Goal: Task Accomplishment & Management: Manage account settings

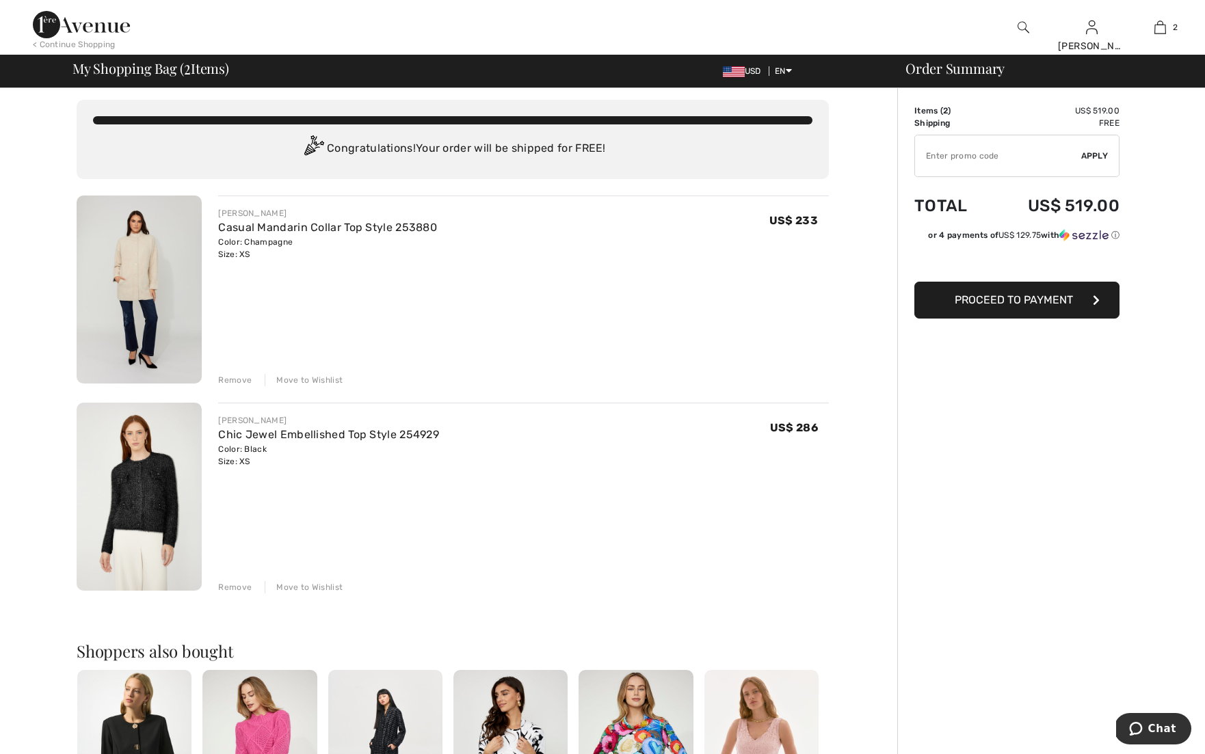
scroll to position [5, 0]
click at [1062, 298] on span "Proceed to Payment" at bounding box center [1014, 299] width 118 height 13
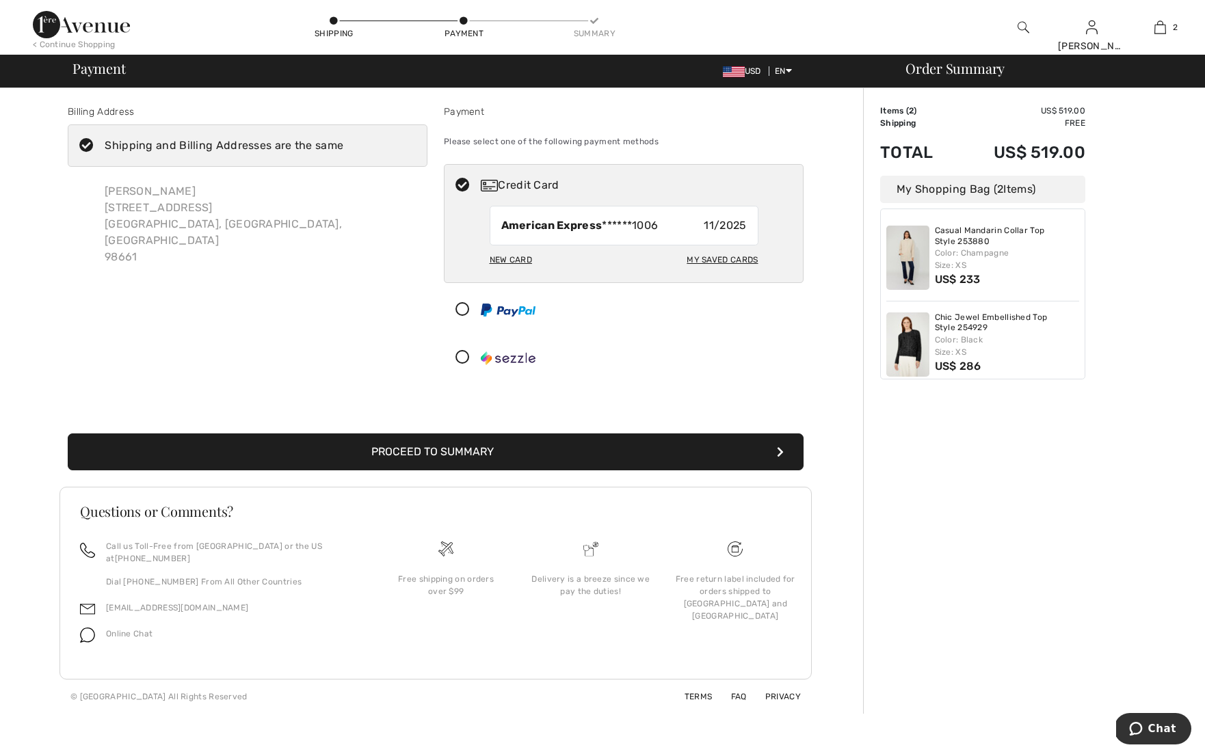
click at [466, 455] on button "Proceed to Summary" at bounding box center [436, 452] width 736 height 37
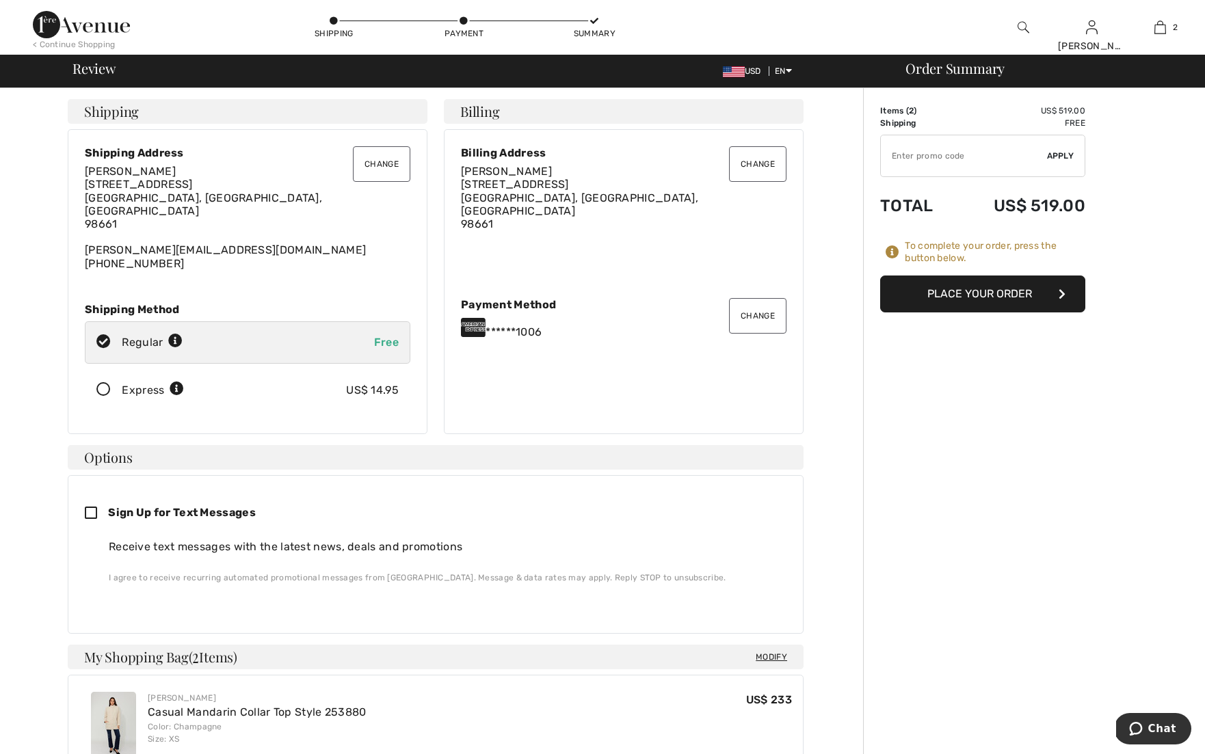
click at [936, 300] on button "Place Your Order" at bounding box center [982, 294] width 205 height 37
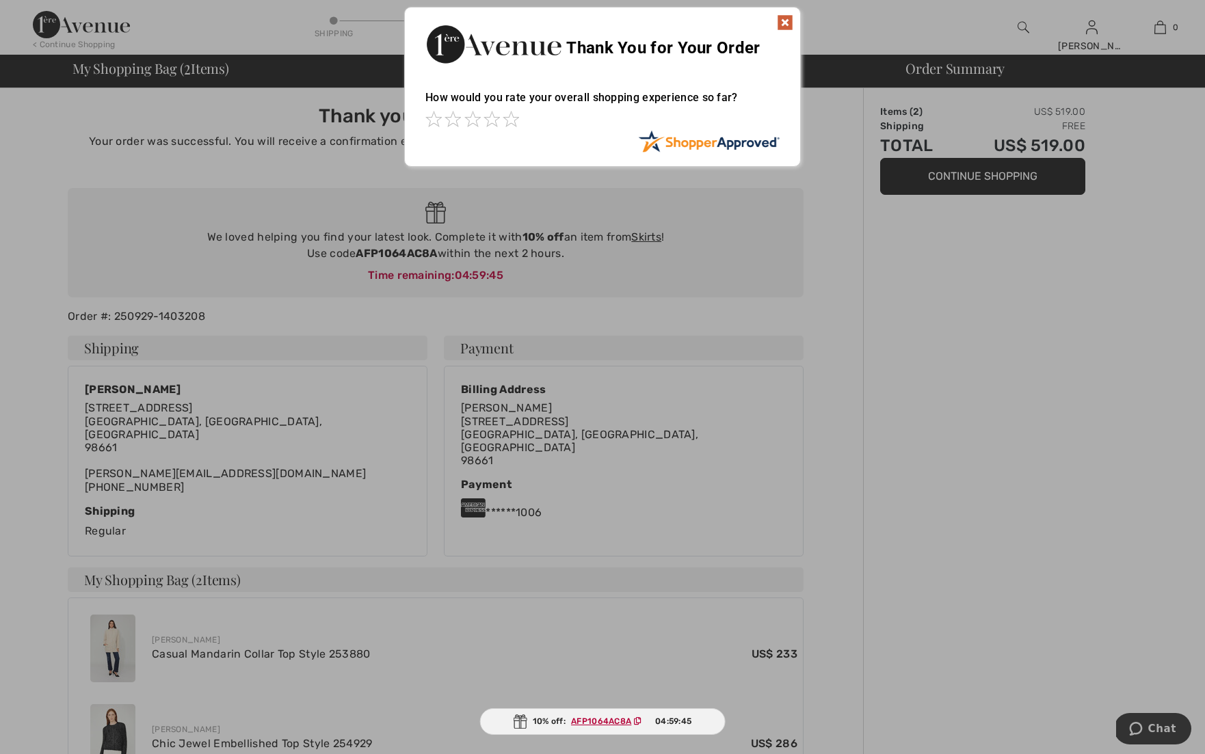
click at [785, 18] on img at bounding box center [785, 22] width 16 height 16
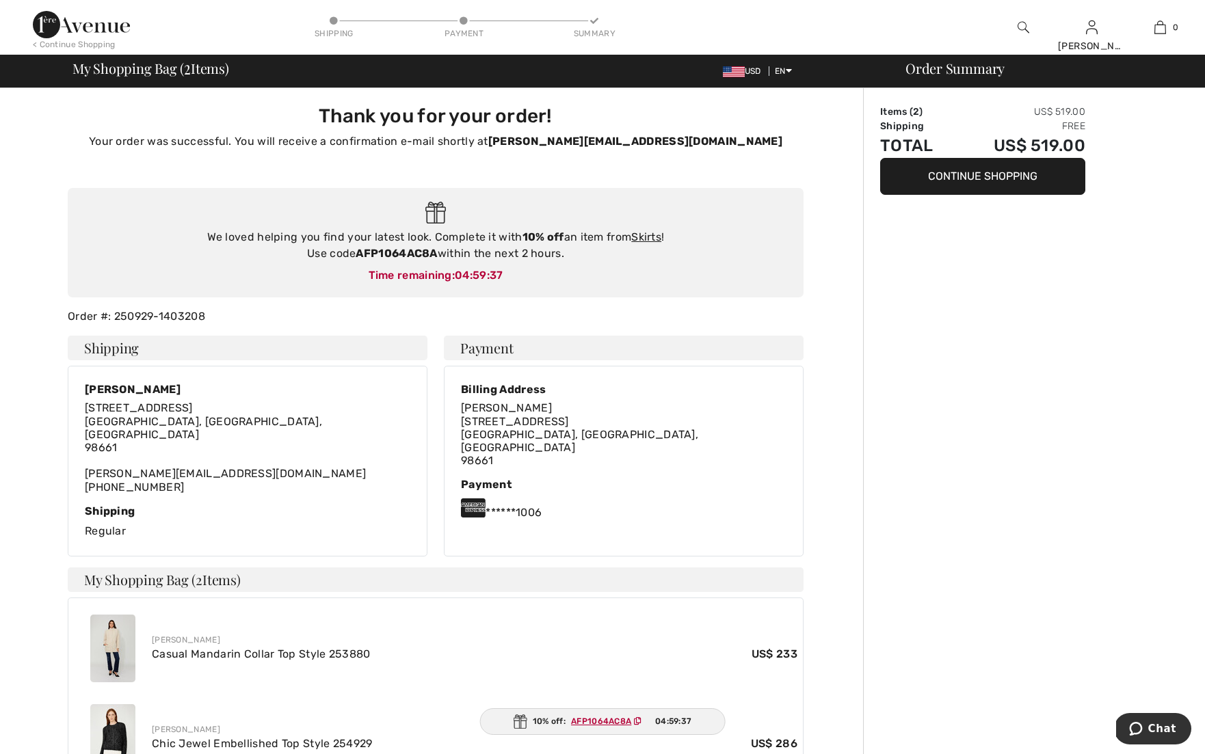
drag, startPoint x: 357, startPoint y: 252, endPoint x: 438, endPoint y: 252, distance: 81.4
click at [438, 252] on div "We loved helping you find your latest look. Complete it with 10% off an item fr…" at bounding box center [435, 245] width 709 height 33
copy div "AFP1064AC8A"
click at [647, 235] on link "Skirts" at bounding box center [646, 237] width 30 height 13
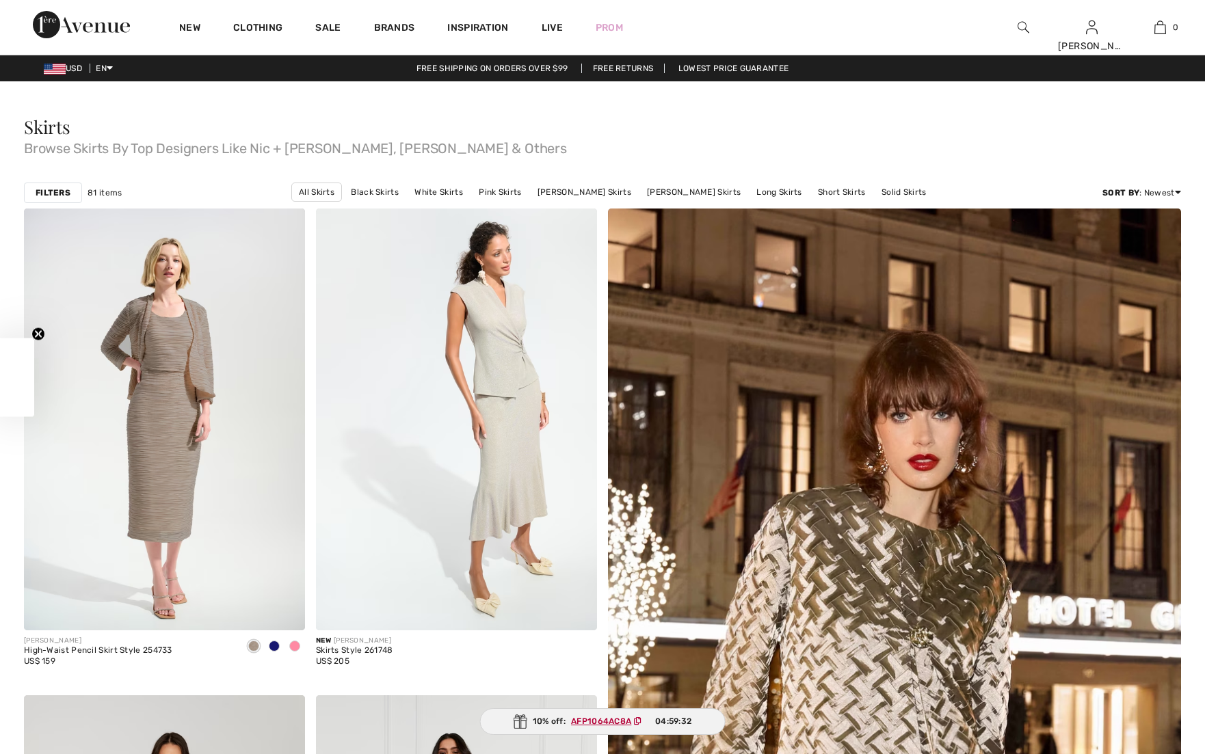
checkbox input "true"
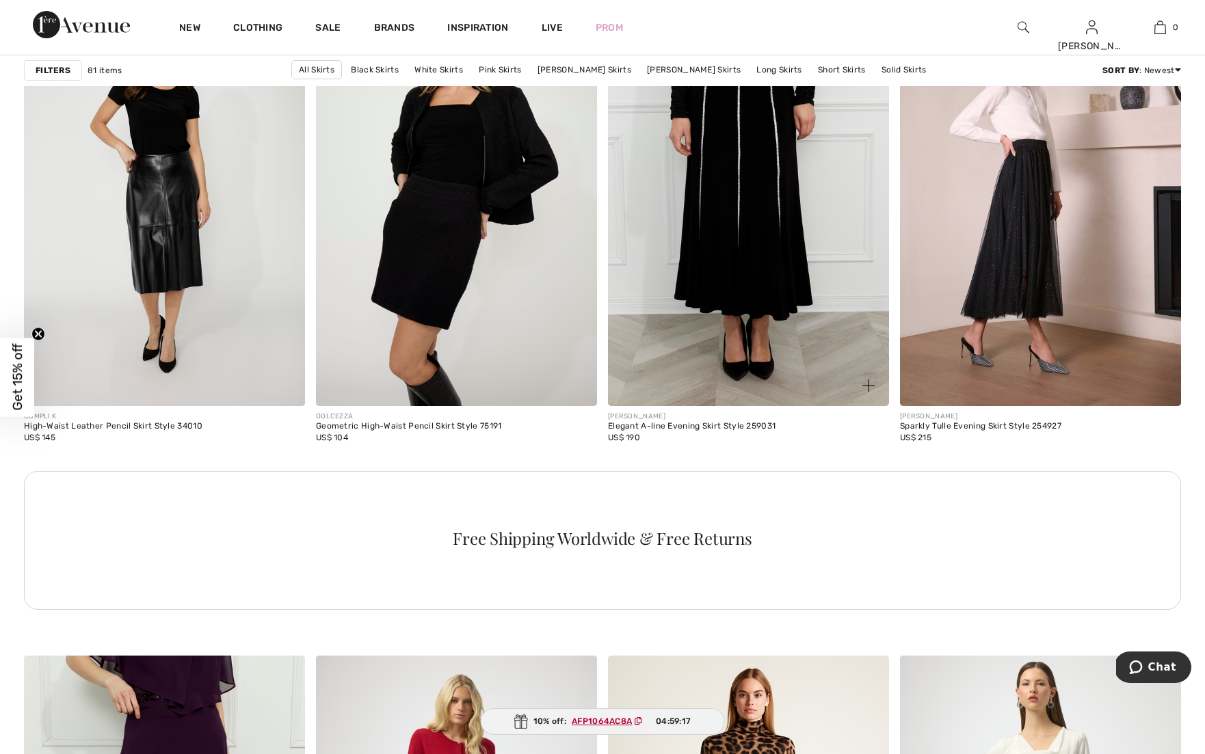
scroll to position [1698, 0]
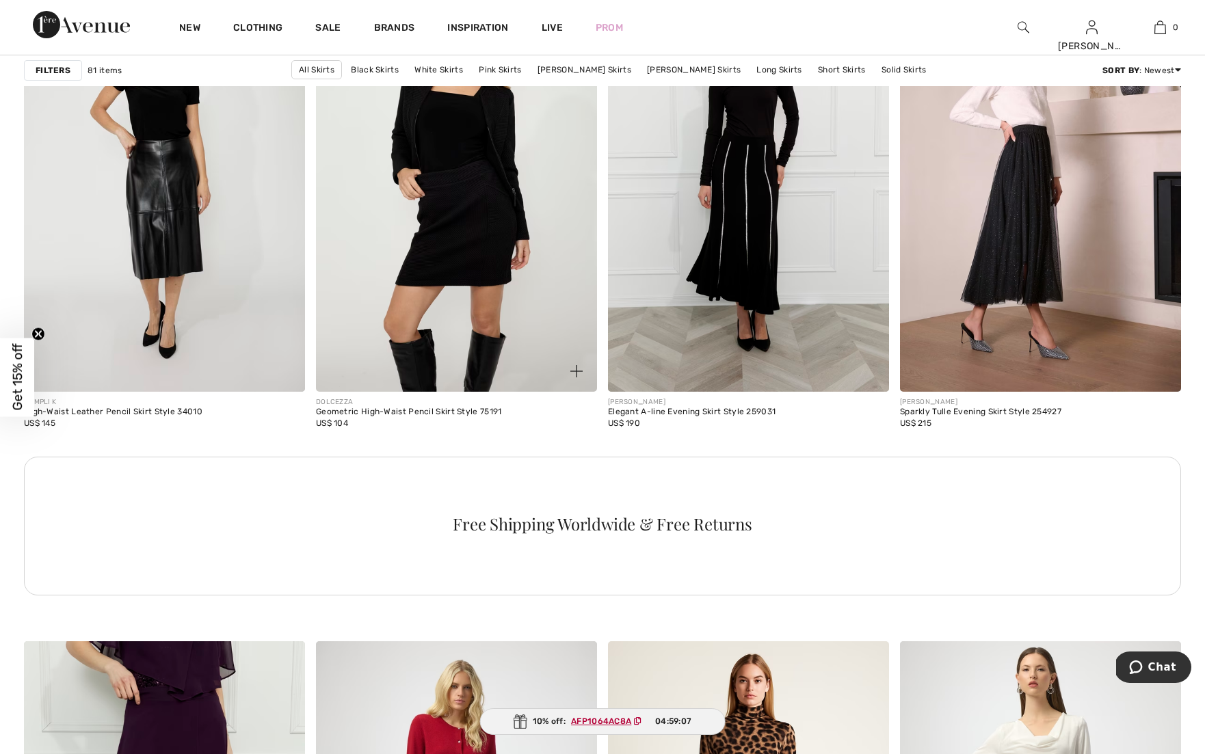
click at [456, 248] on img at bounding box center [456, 182] width 281 height 422
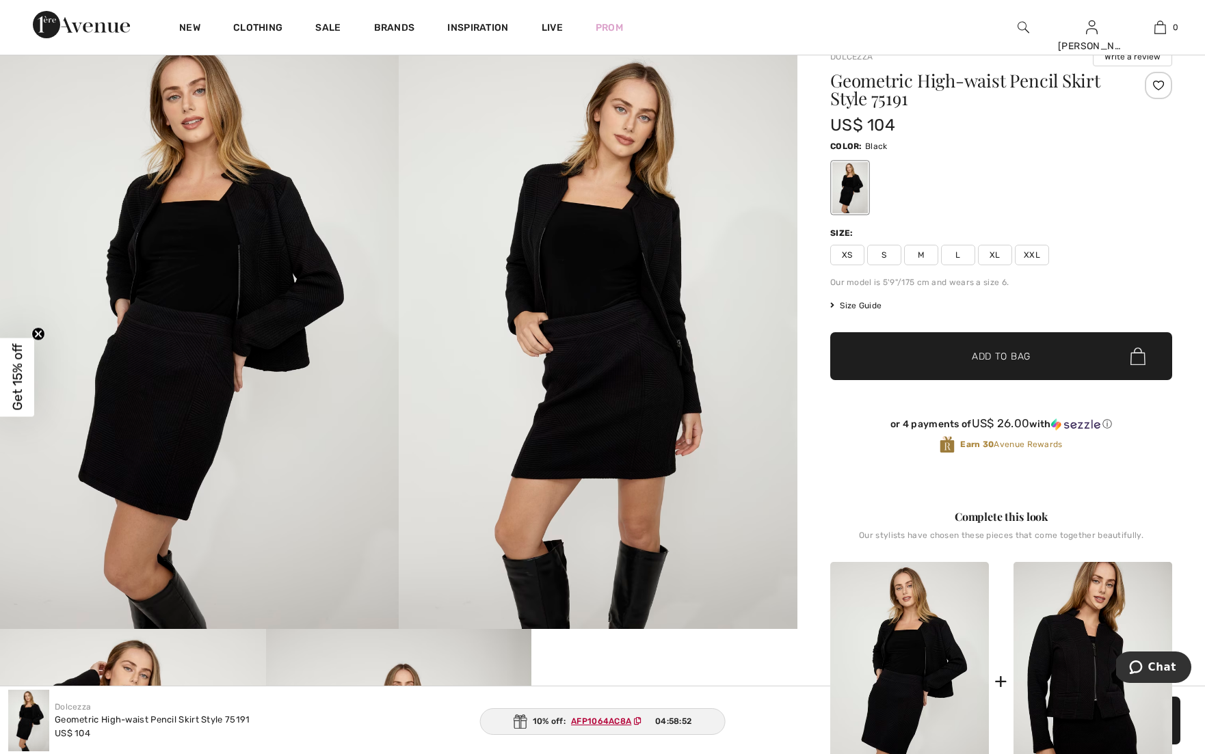
scroll to position [49, 0]
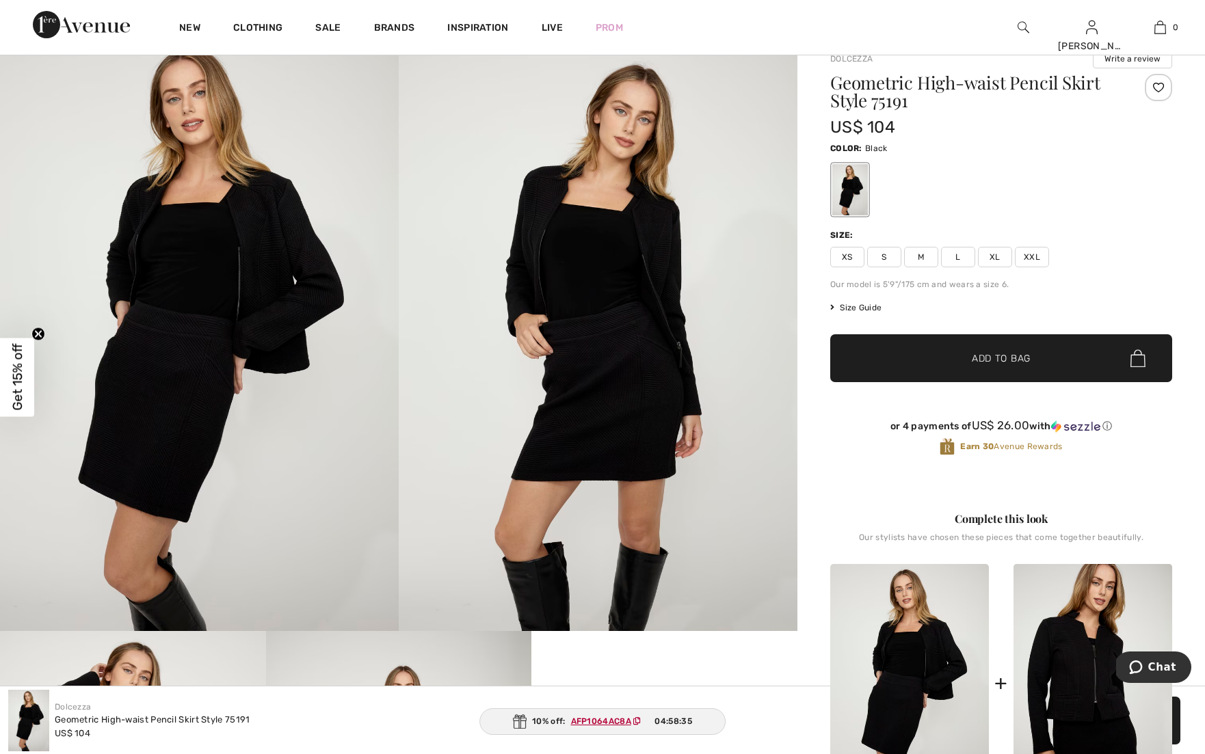
click at [856, 258] on span "XS" at bounding box center [847, 257] width 34 height 21
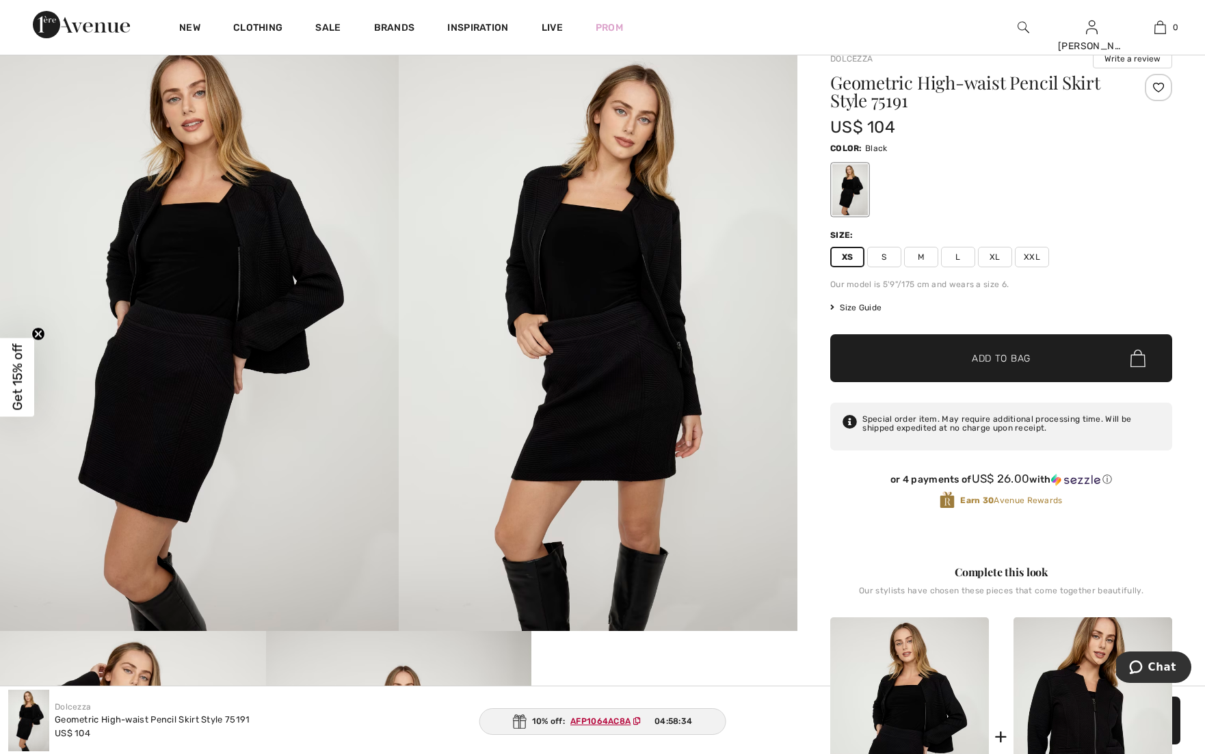
click at [949, 356] on span "✔ Added to Bag" at bounding box center [980, 359] width 83 height 14
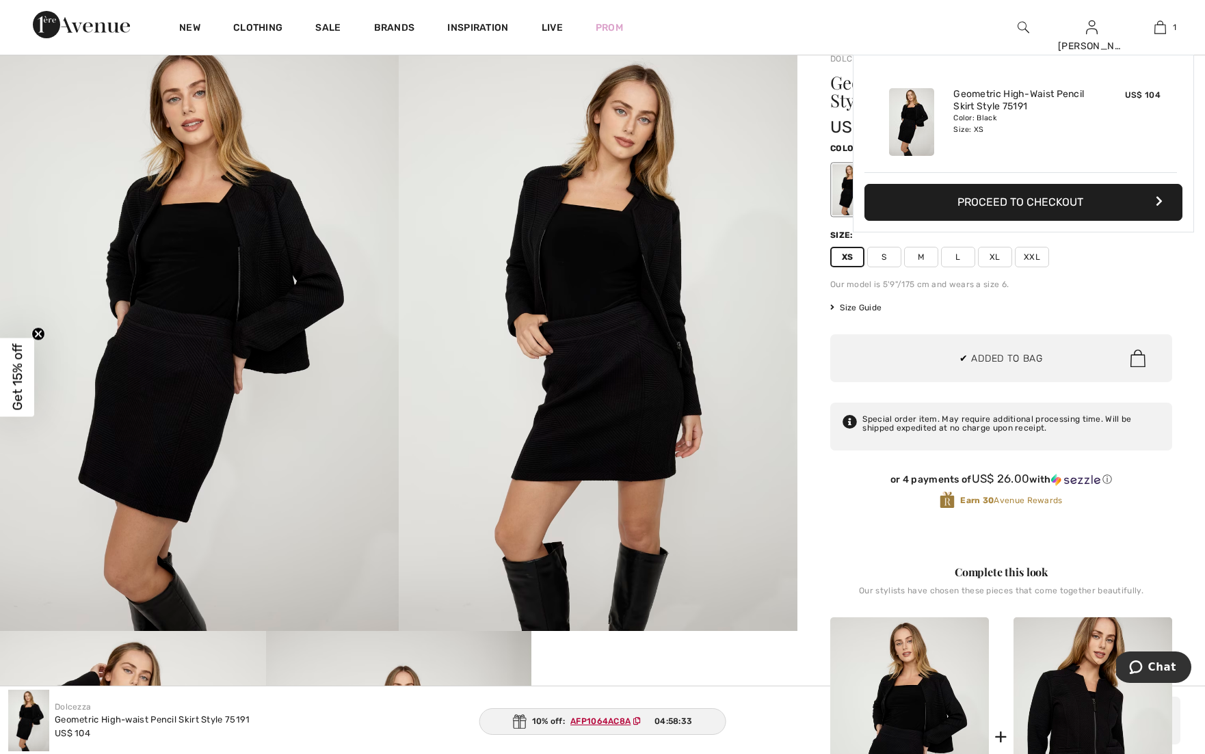
scroll to position [0, 0]
click at [1057, 200] on button "Proceed to Checkout" at bounding box center [1024, 202] width 318 height 37
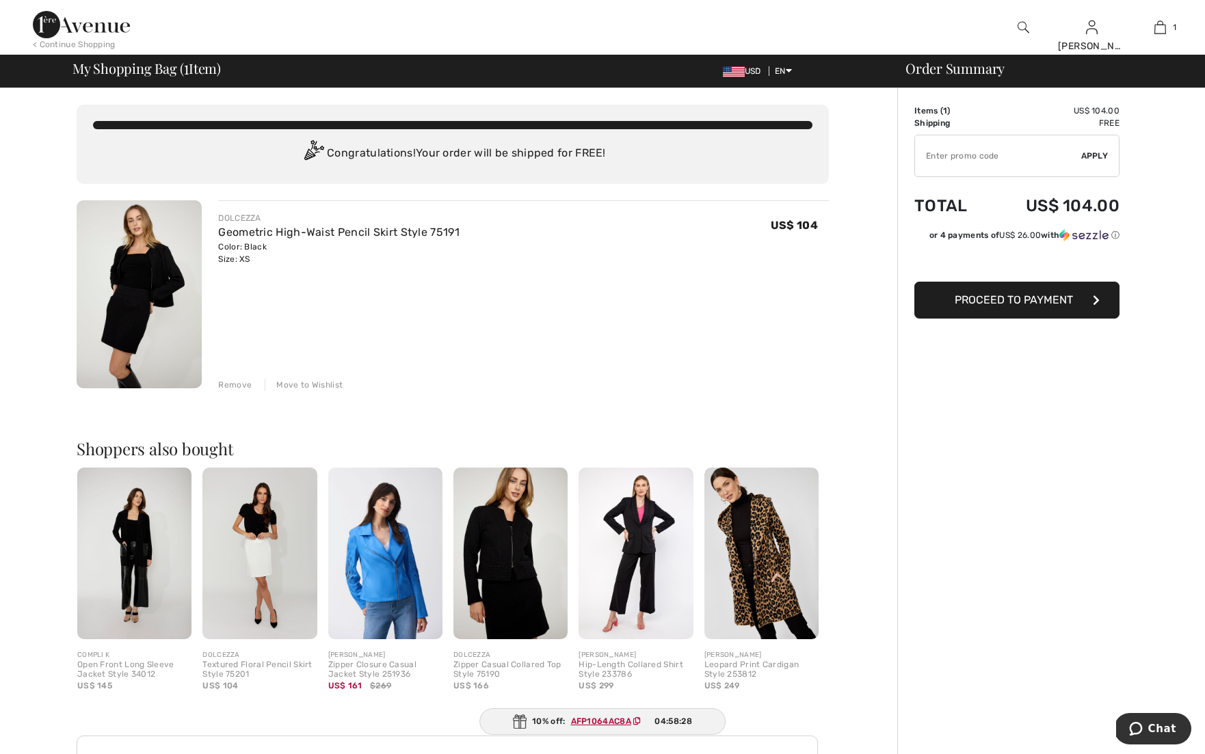
click at [929, 146] on input "TEXT" at bounding box center [998, 155] width 166 height 41
paste input "AFP1064AC8A"
type input "AFP1064AC8A"
click at [1097, 150] on span "Apply" at bounding box center [1094, 156] width 27 height 12
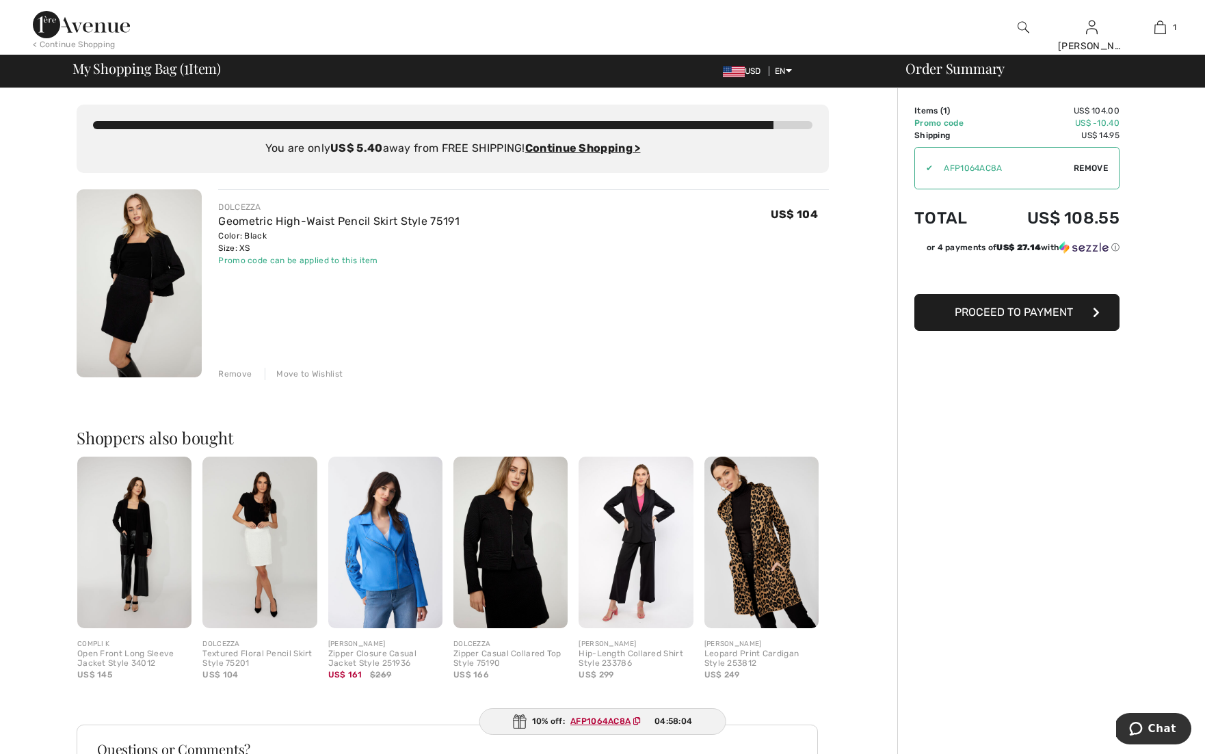
drag, startPoint x: 1065, startPoint y: 308, endPoint x: 868, endPoint y: 325, distance: 197.7
click at [868, 325] on div "You are only US$ 5.40 away from FREE SHIPPING! Continue Shopping > Congratulati…" at bounding box center [606, 520] width 1197 height 864
click at [549, 146] on ins "Continue Shopping >" at bounding box center [583, 148] width 116 height 13
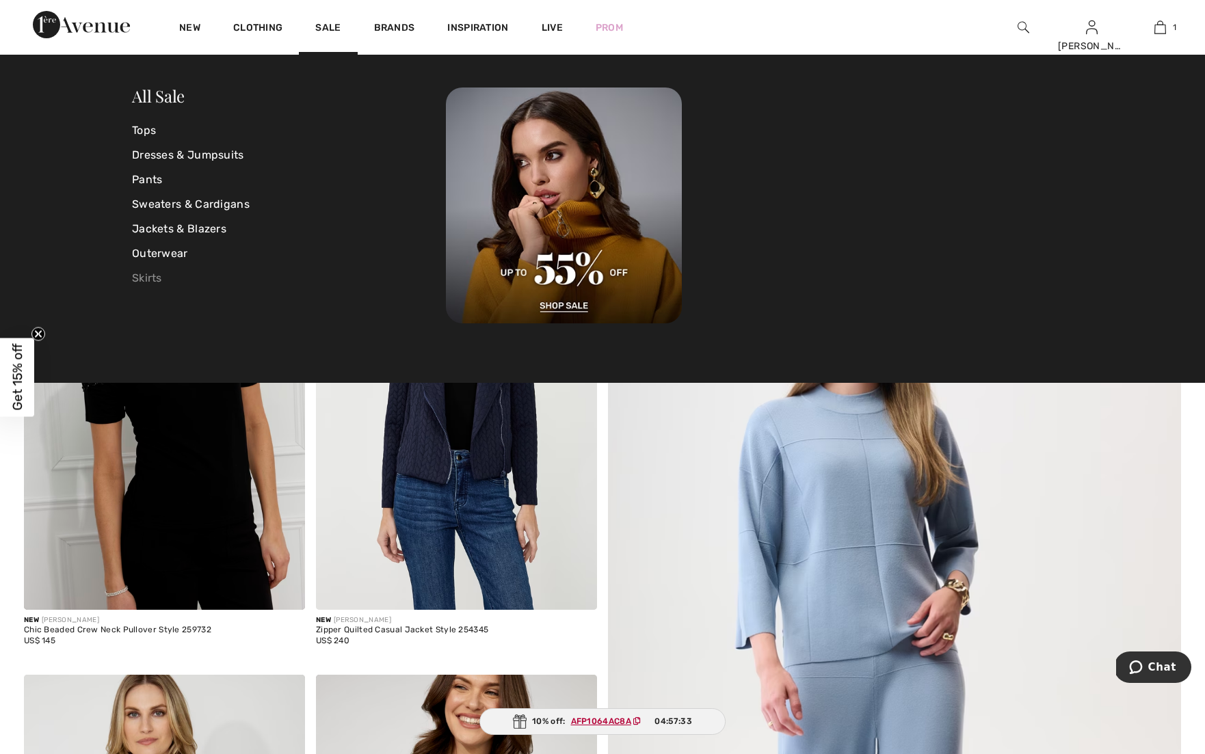
click at [157, 278] on link "Skirts" at bounding box center [289, 278] width 314 height 25
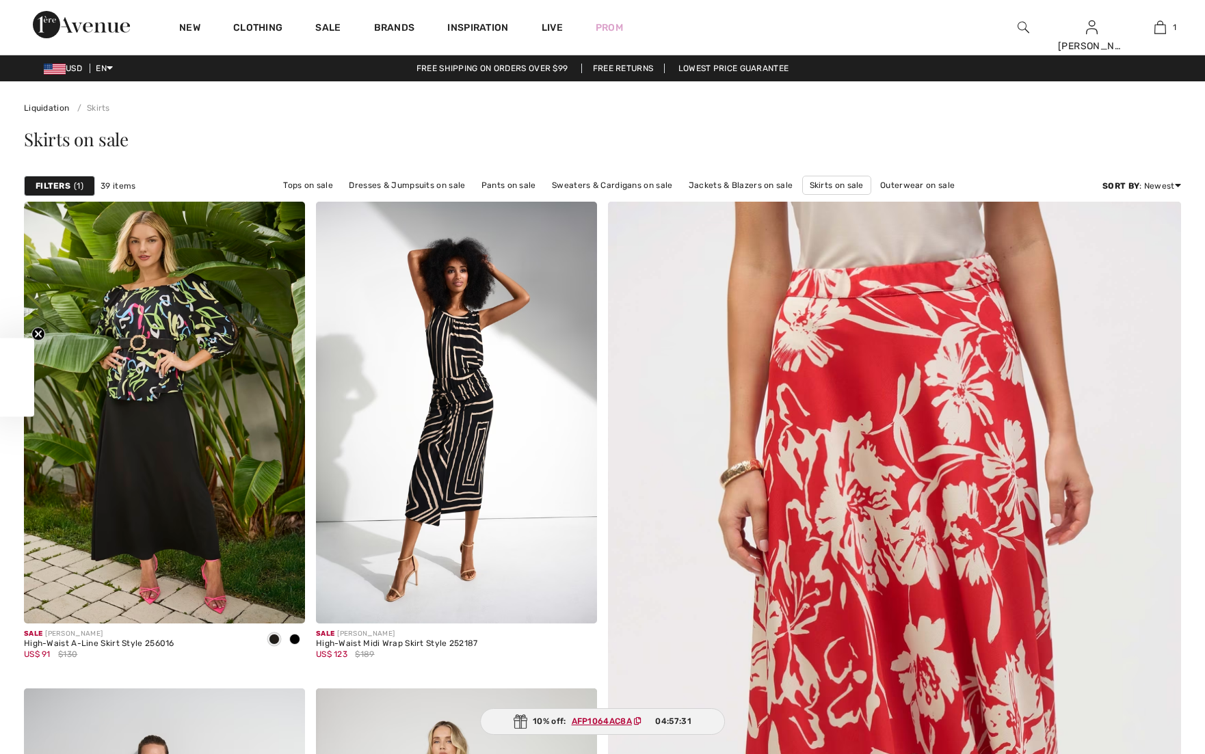
checkbox input "true"
click at [1024, 24] on img at bounding box center [1024, 27] width 12 height 16
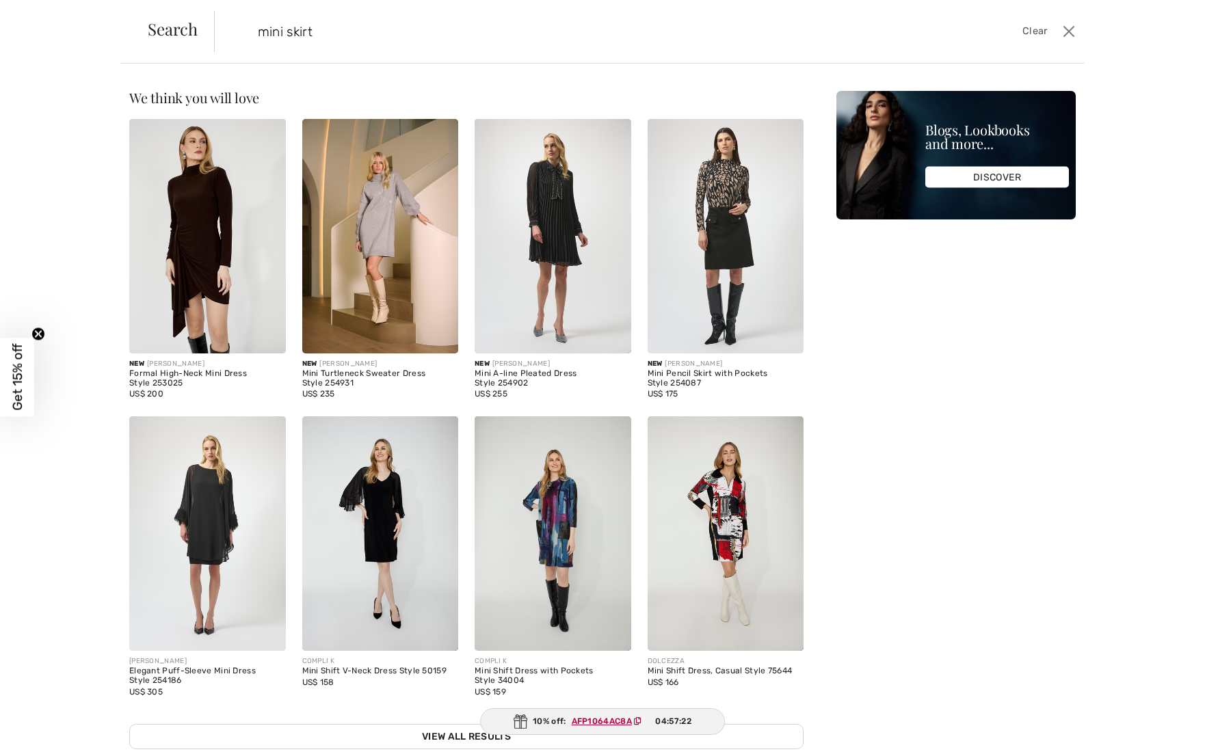
type input "mini skirt"
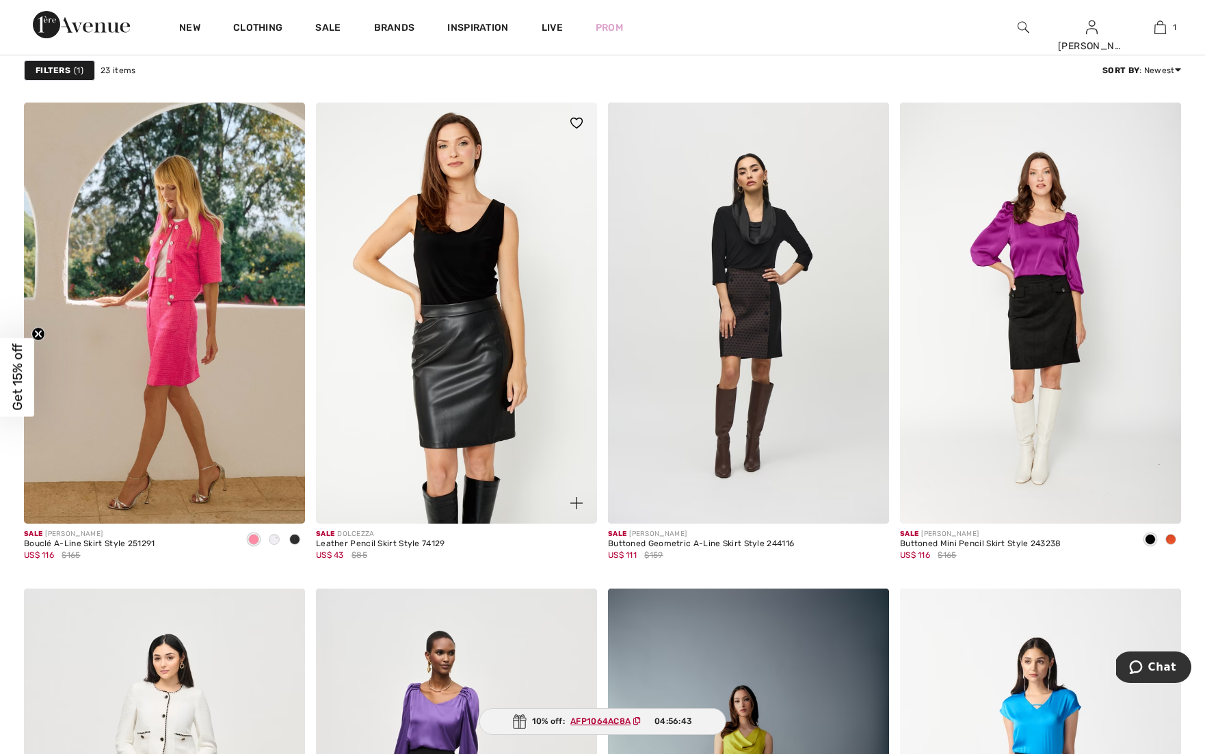
scroll to position [2261, 0]
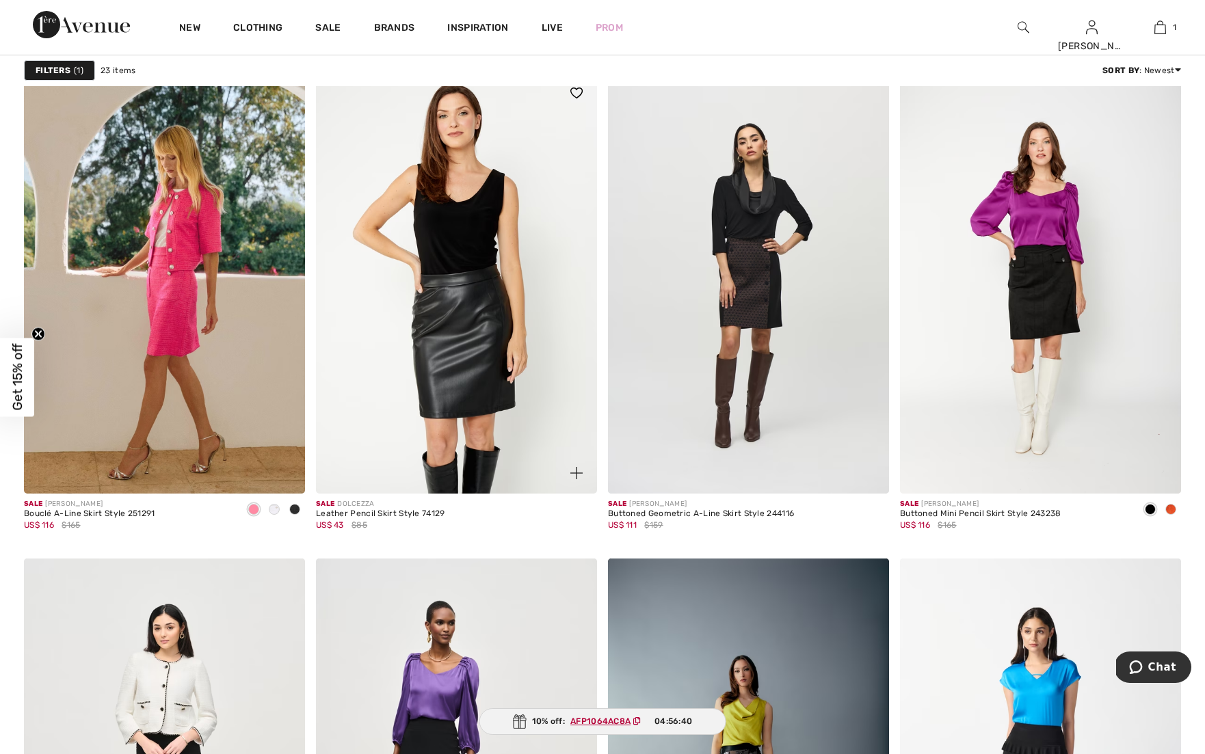
click at [431, 311] on img at bounding box center [456, 284] width 281 height 422
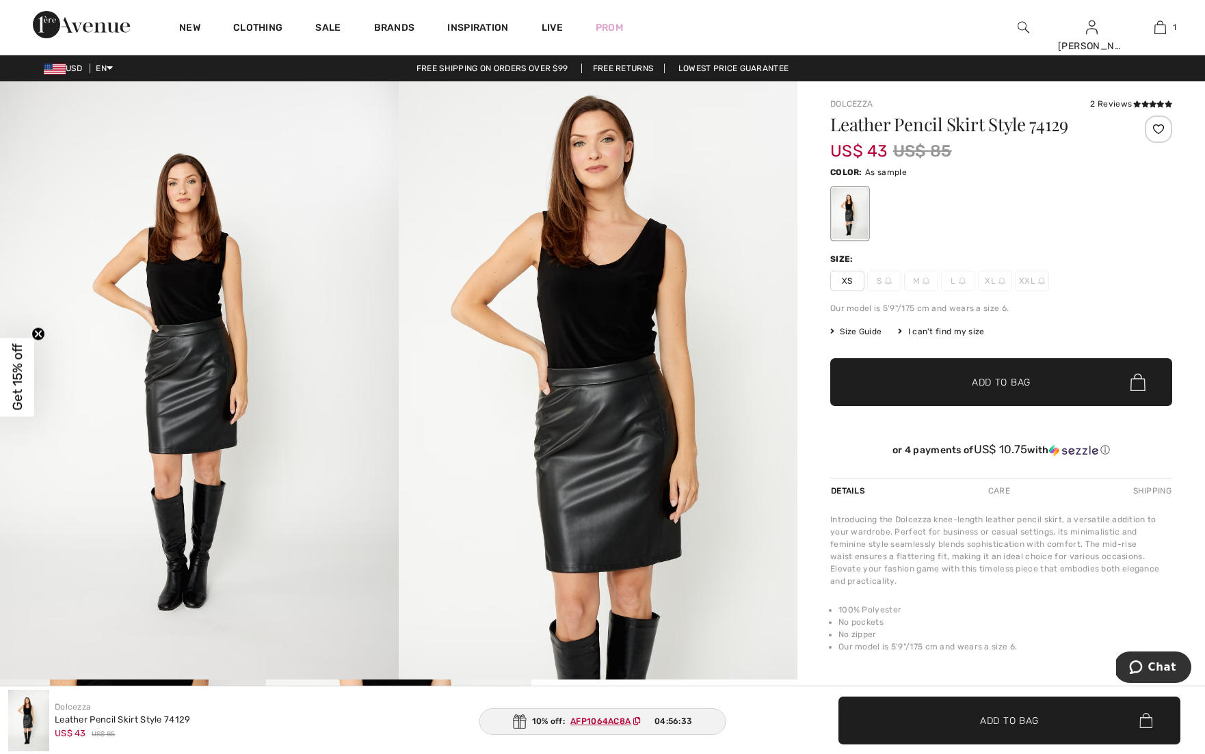
click at [845, 282] on span "XS" at bounding box center [847, 281] width 34 height 21
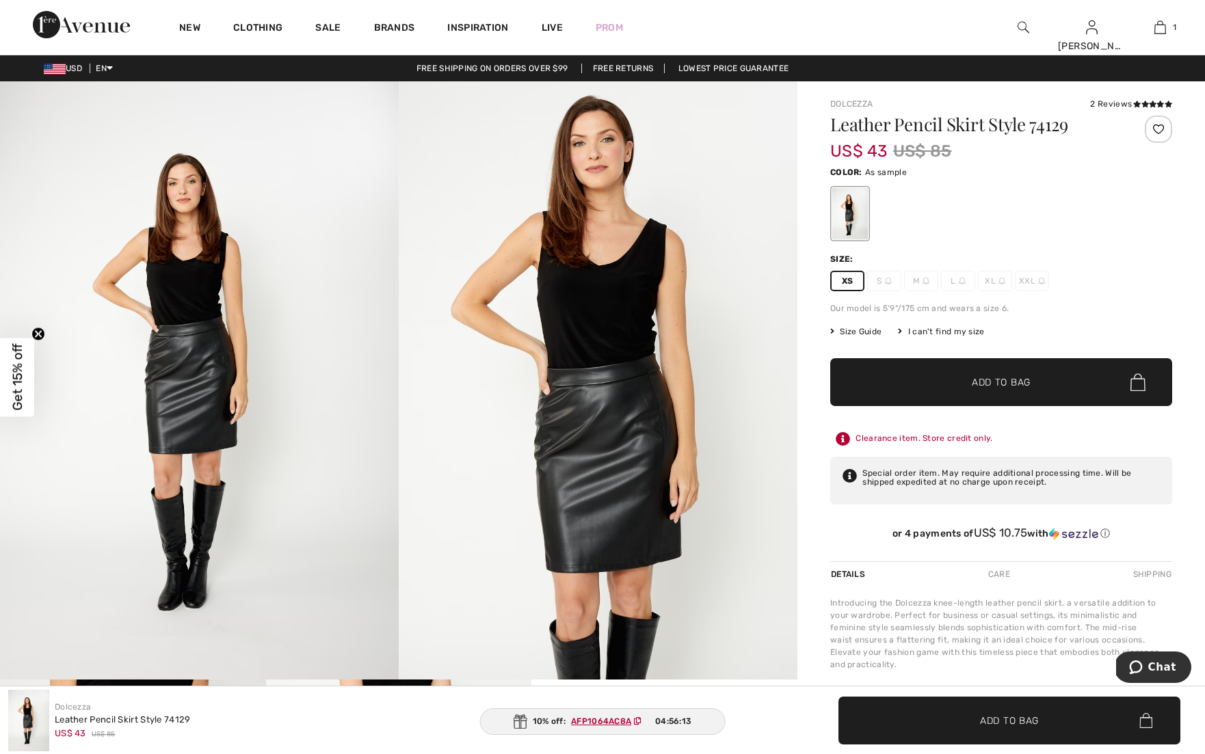
click at [964, 373] on span "✔ Added to Bag Add to Bag" at bounding box center [1001, 382] width 342 height 48
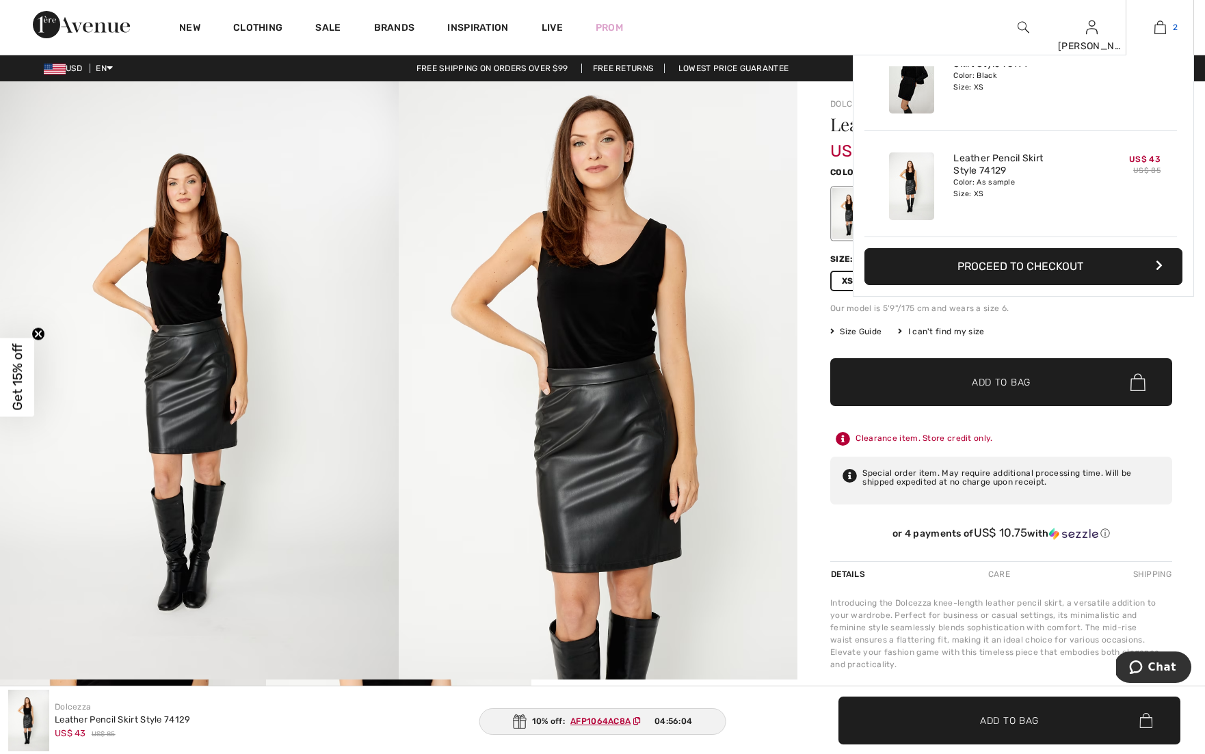
click at [1161, 27] on img at bounding box center [1161, 27] width 12 height 16
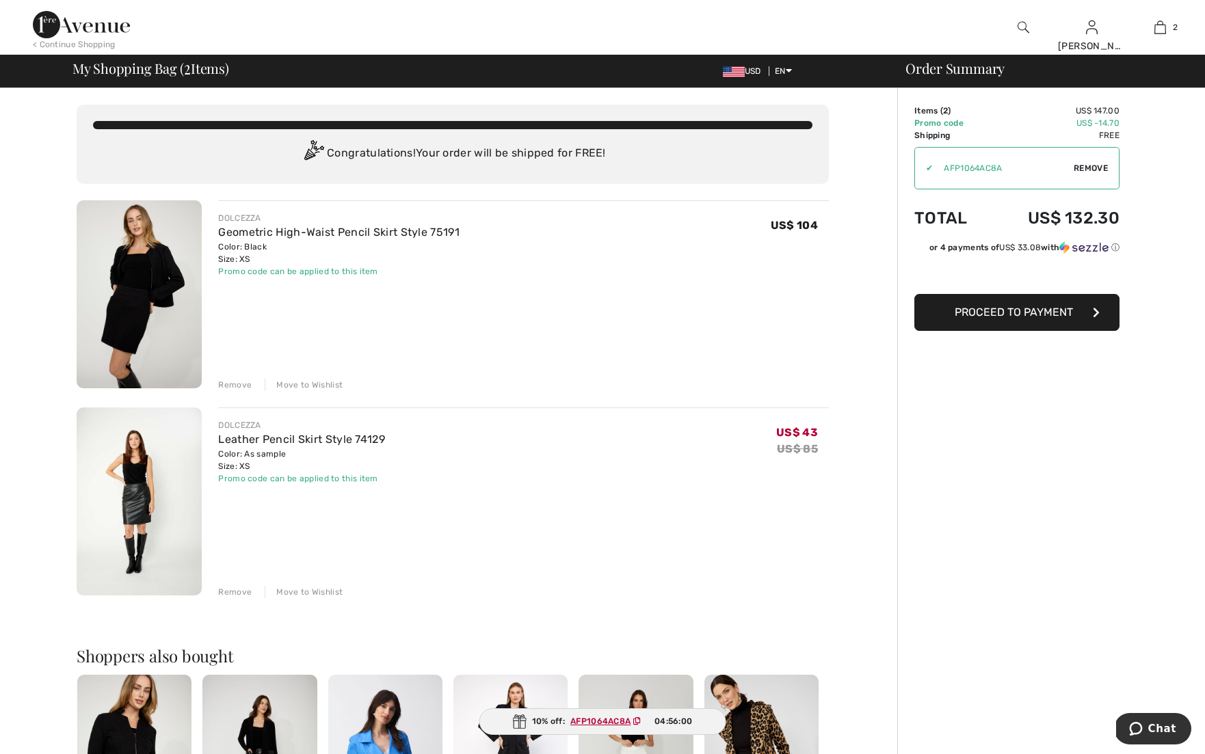
click at [983, 313] on span "Proceed to Payment" at bounding box center [1014, 312] width 118 height 13
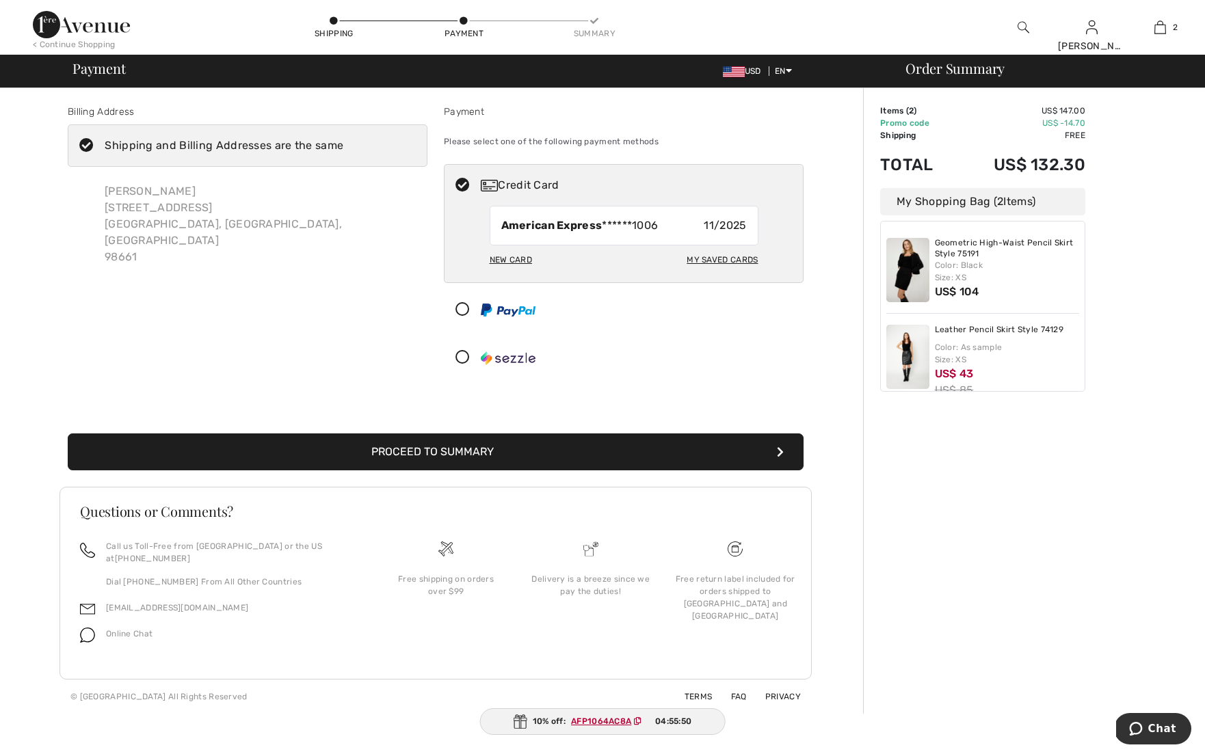
click at [479, 454] on button "Proceed to Summary" at bounding box center [436, 452] width 736 height 37
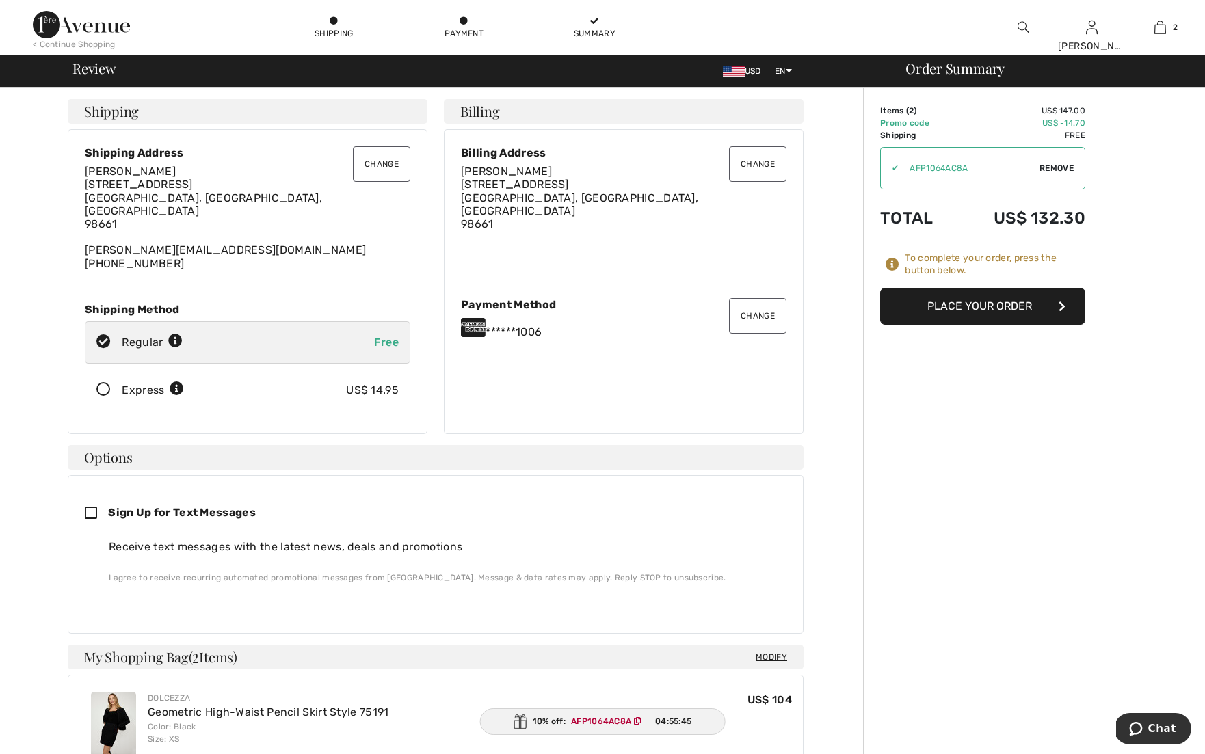
click at [949, 304] on button "Place Your Order" at bounding box center [982, 306] width 205 height 37
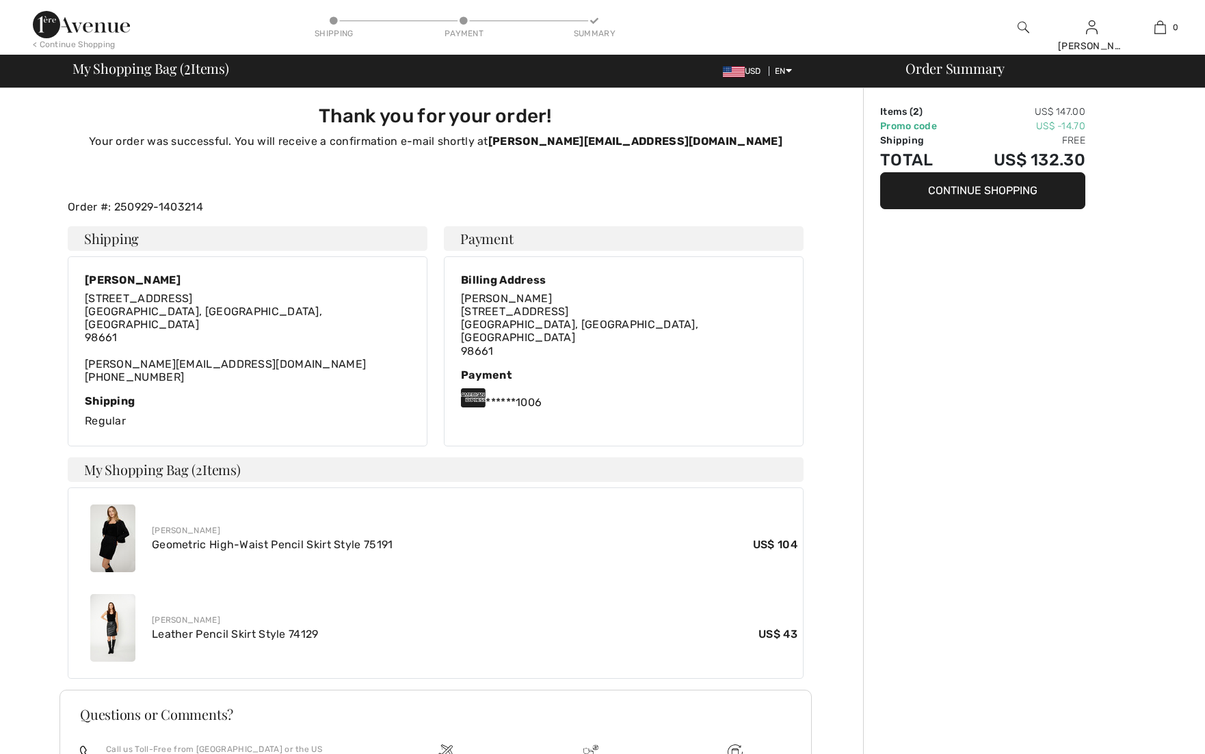
checkbox input "true"
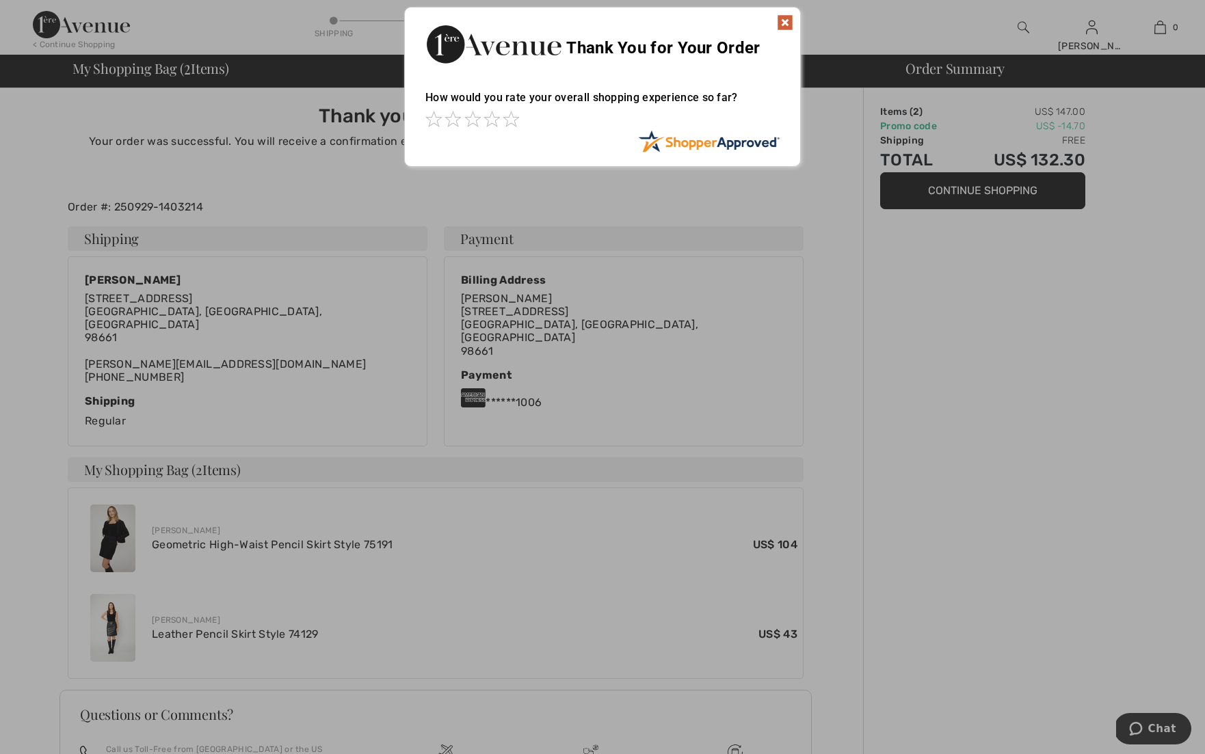
click at [787, 22] on img at bounding box center [785, 22] width 16 height 16
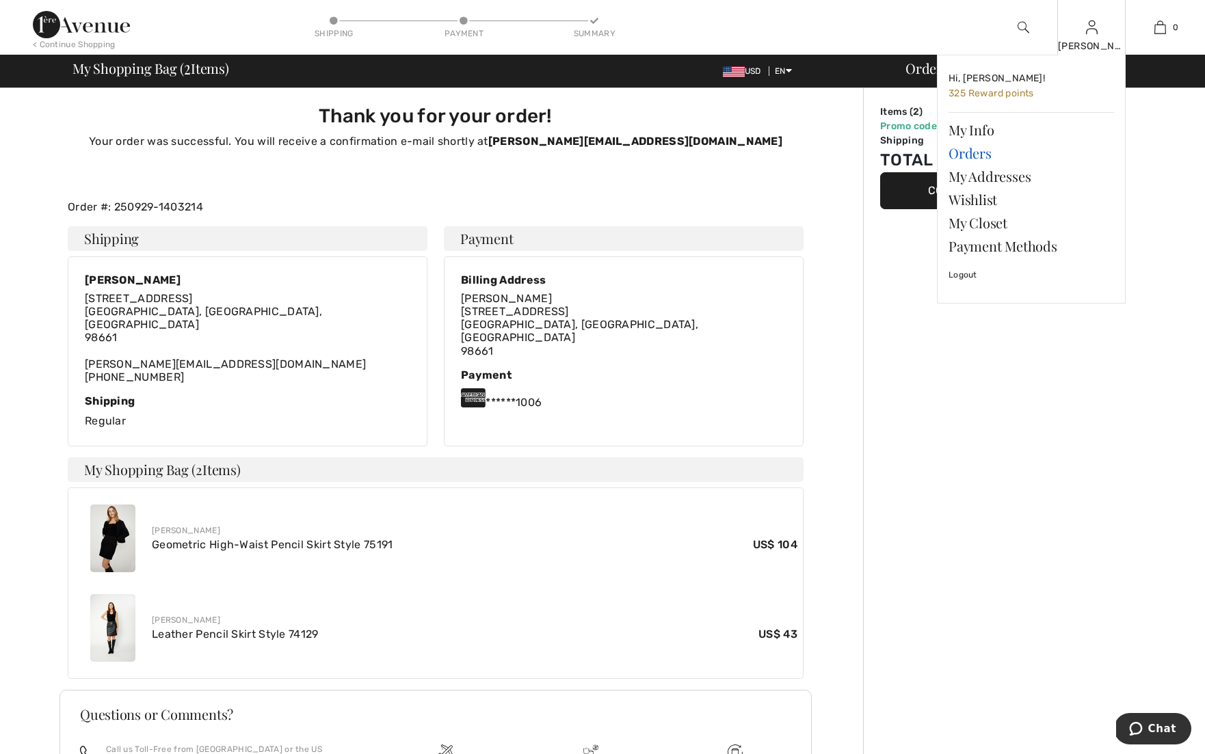
drag, startPoint x: 969, startPoint y: 151, endPoint x: 961, endPoint y: 148, distance: 8.9
click at [967, 150] on link "Orders" at bounding box center [1032, 153] width 166 height 23
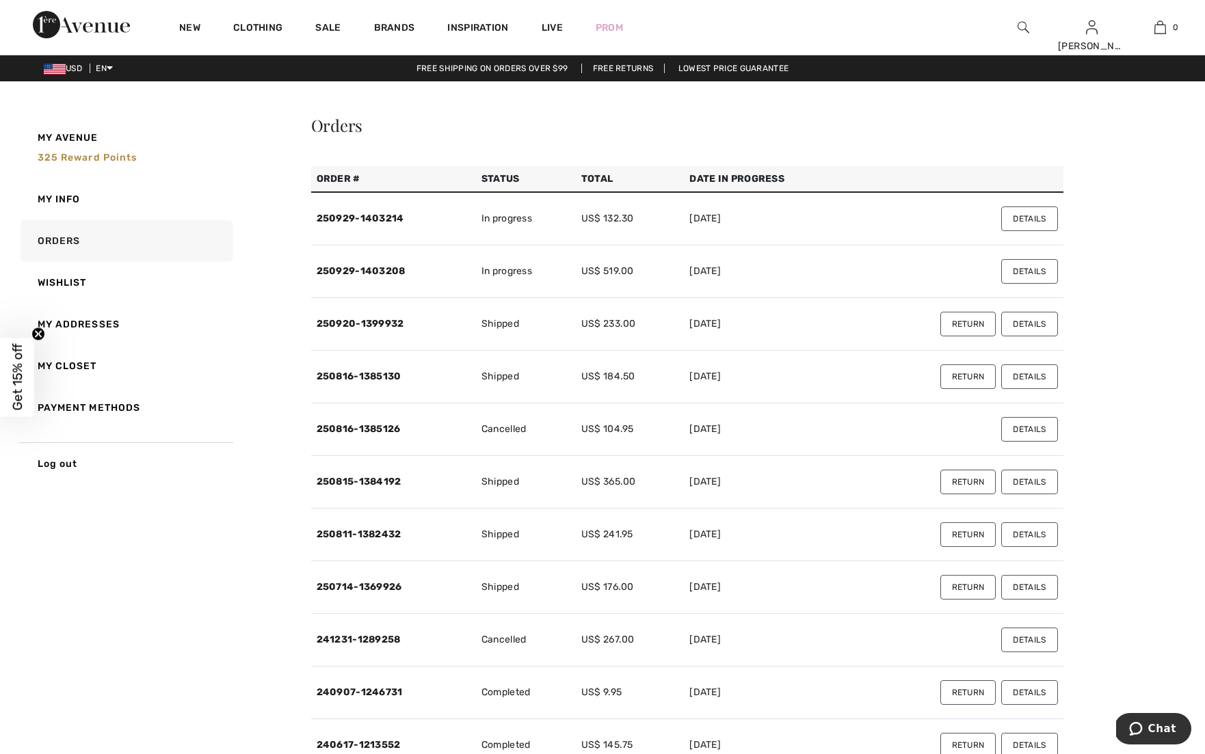
drag, startPoint x: 1040, startPoint y: 325, endPoint x: 1001, endPoint y: 324, distance: 39.0
click at [1004, 324] on button "Details" at bounding box center [1029, 324] width 56 height 25
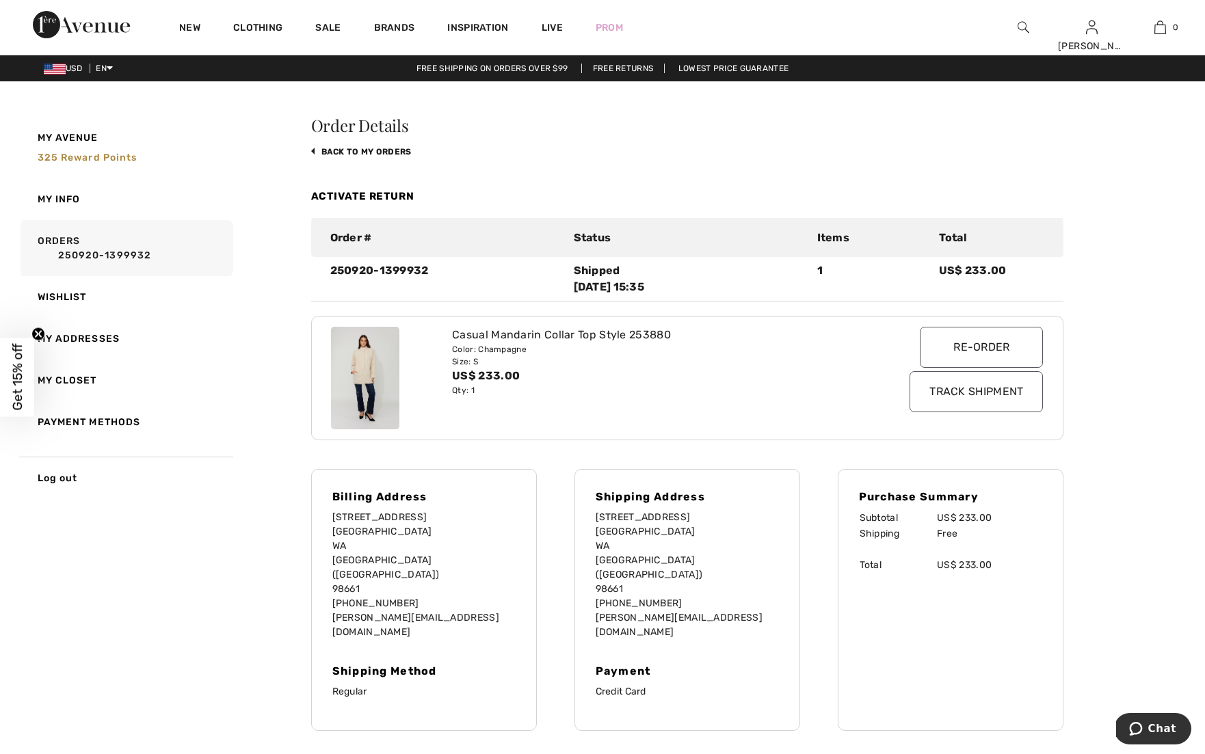
click at [941, 347] on input "Re-order" at bounding box center [981, 347] width 123 height 41
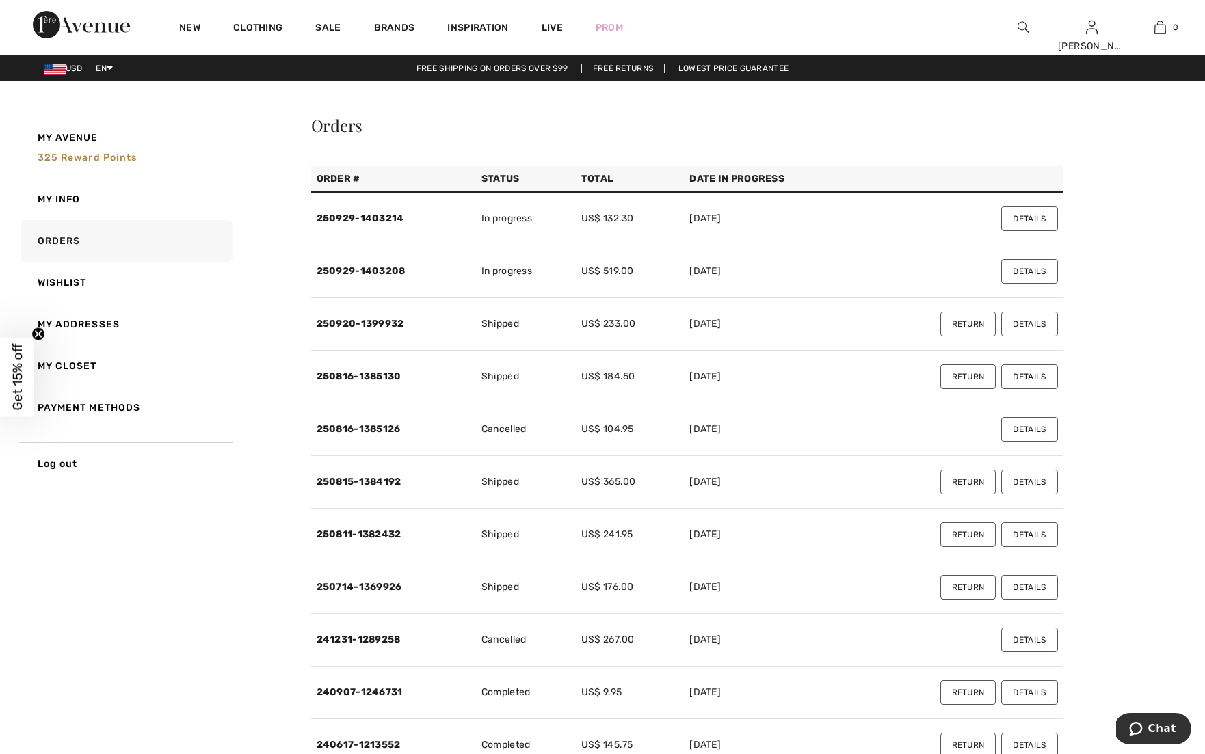
click at [961, 313] on button "Return" at bounding box center [968, 324] width 56 height 25
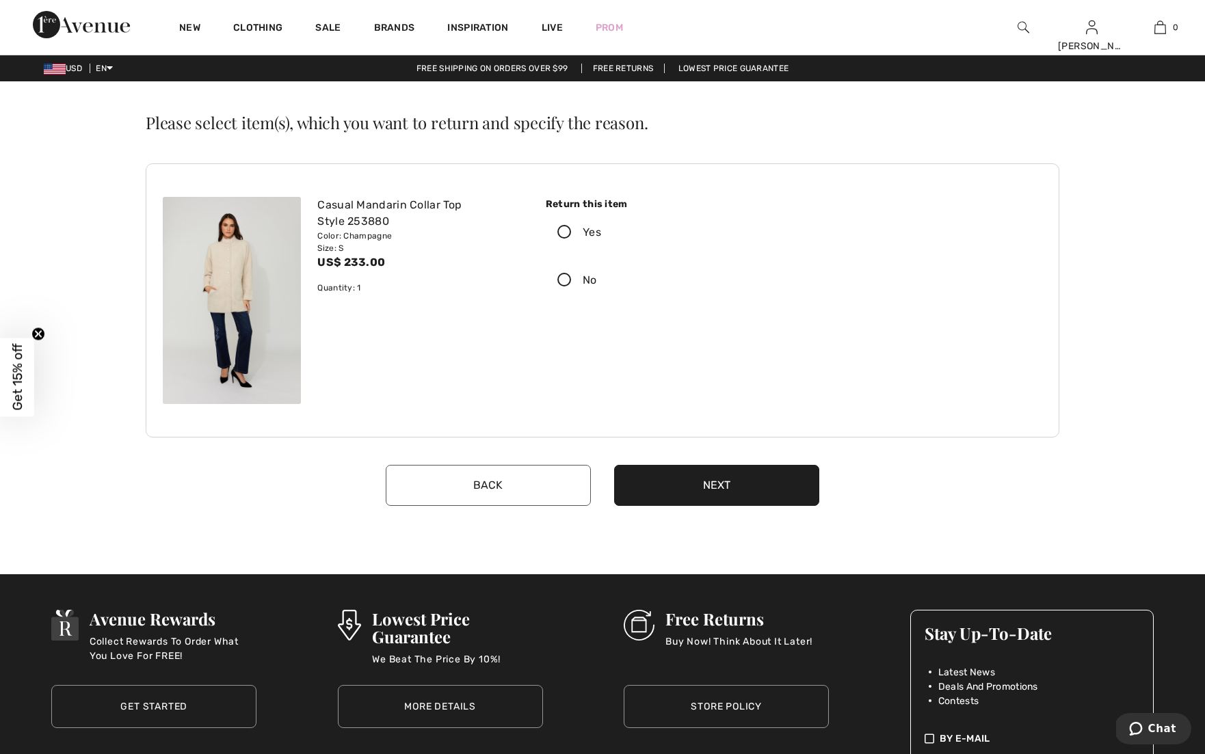
click at [564, 231] on icon at bounding box center [565, 233] width 36 height 14
click at [601, 231] on input "Yes" at bounding box center [605, 232] width 9 height 41
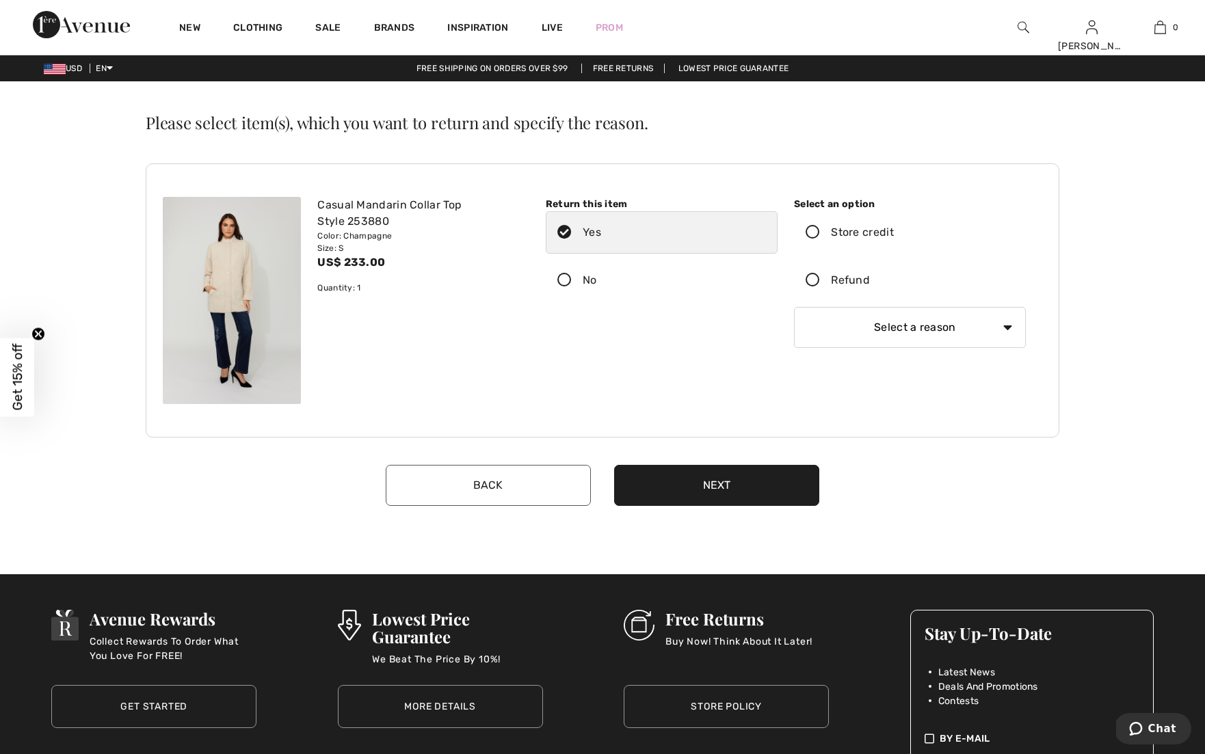
click at [813, 235] on icon at bounding box center [813, 233] width 36 height 14
click at [894, 235] on input "Store credit" at bounding box center [898, 232] width 9 height 41
click at [722, 484] on button "Next" at bounding box center [716, 485] width 205 height 41
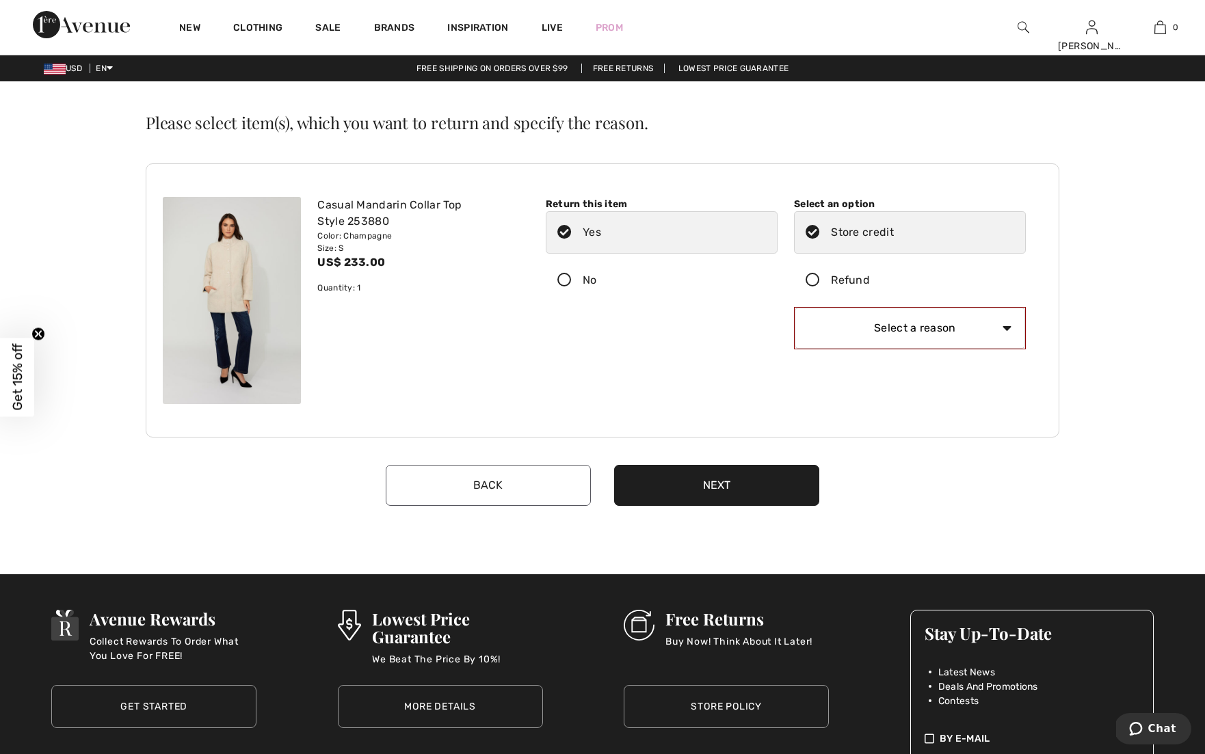
select select "6"
click at [739, 483] on button "Next" at bounding box center [716, 485] width 205 height 41
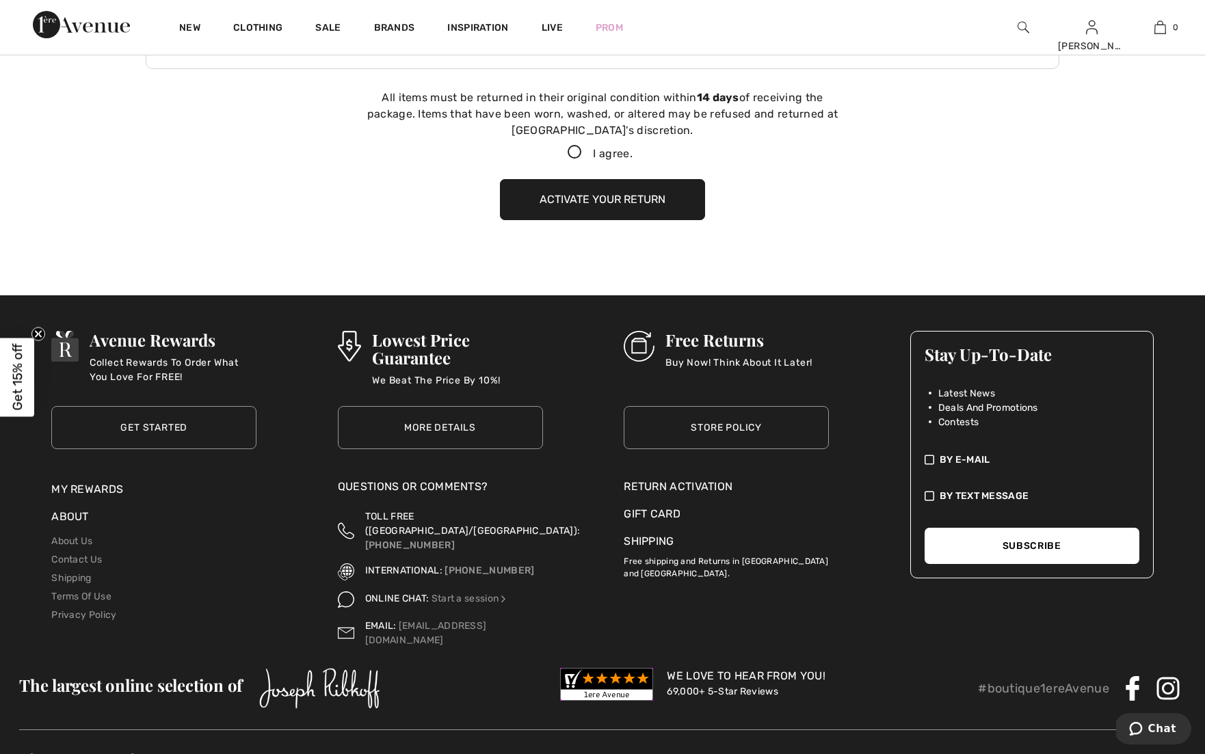
scroll to position [376, 0]
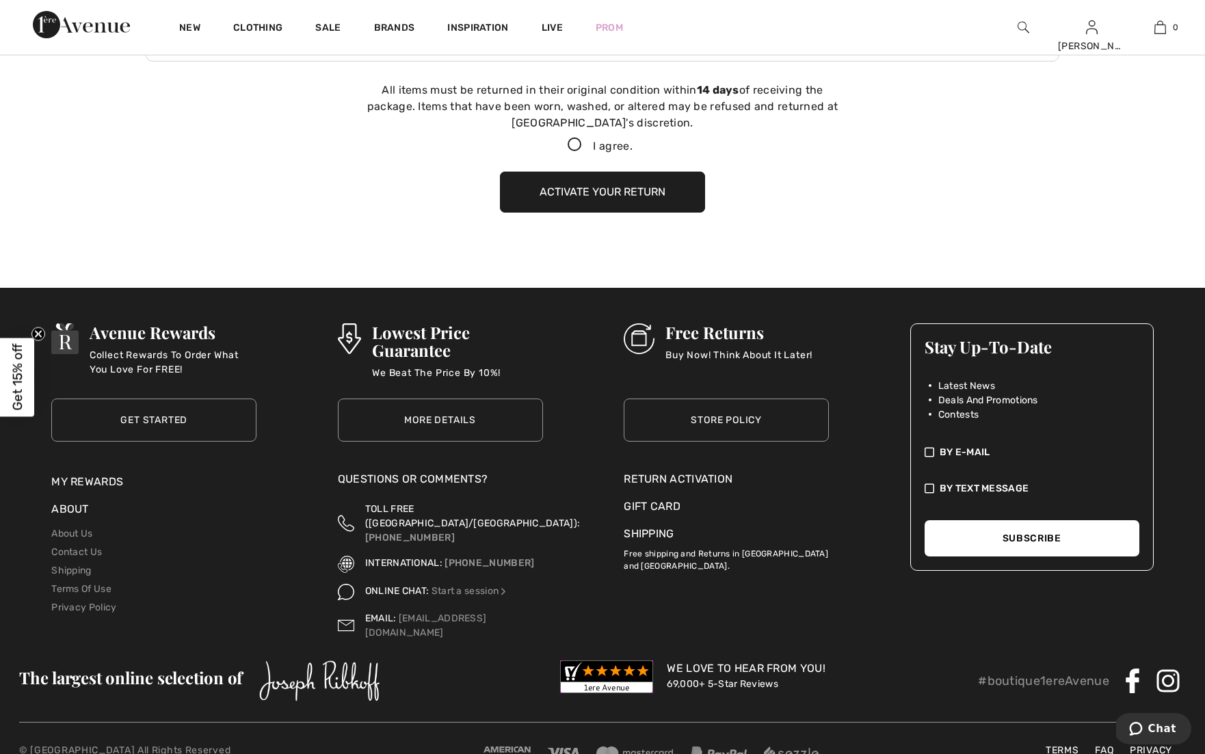
click at [571, 143] on icon at bounding box center [575, 145] width 36 height 14
click at [633, 143] on input "I agree." at bounding box center [637, 145] width 9 height 9
checkbox input "true"
click at [598, 191] on button "Activate your return" at bounding box center [602, 192] width 205 height 41
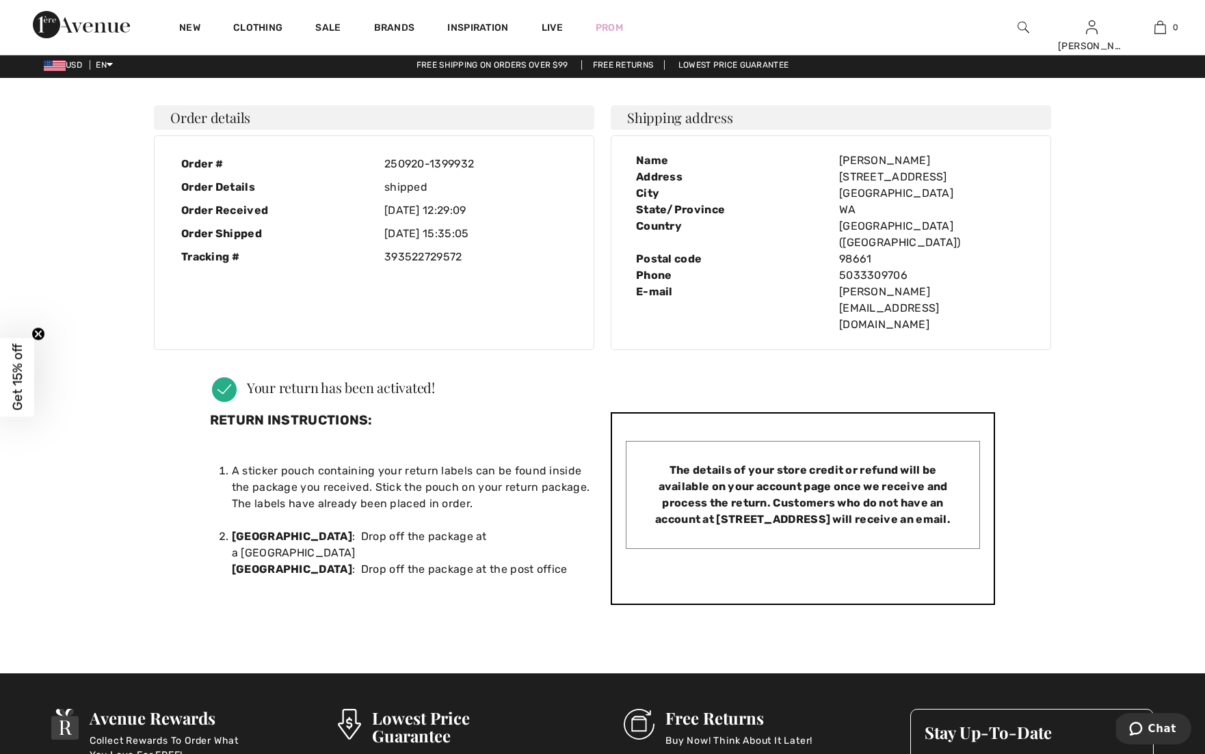
scroll to position [0, 0]
